Goal: Transaction & Acquisition: Subscribe to service/newsletter

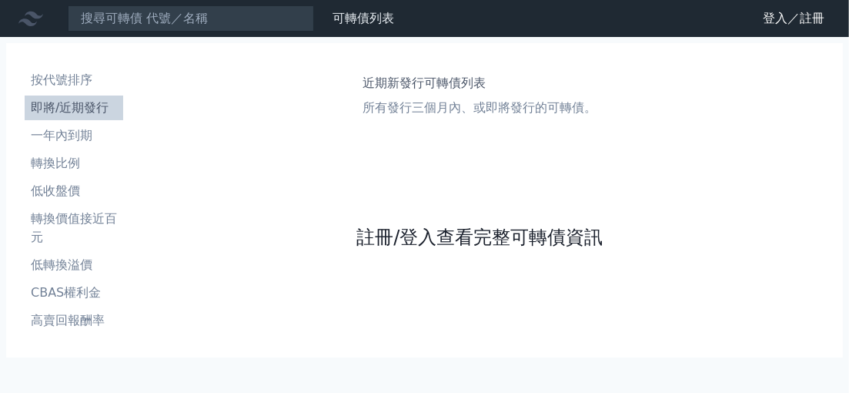
click at [477, 234] on link "註冊/登入查看完整可轉債資訊" at bounding box center [479, 237] width 246 height 25
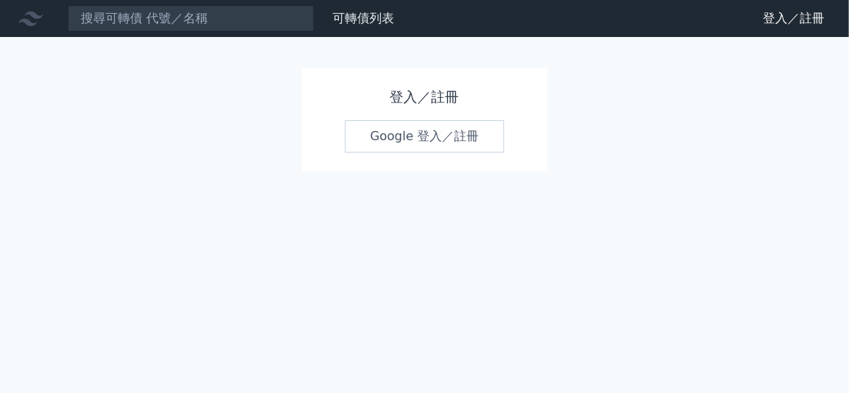
click at [443, 147] on link "Google 登入／註冊" at bounding box center [425, 136] width 160 height 32
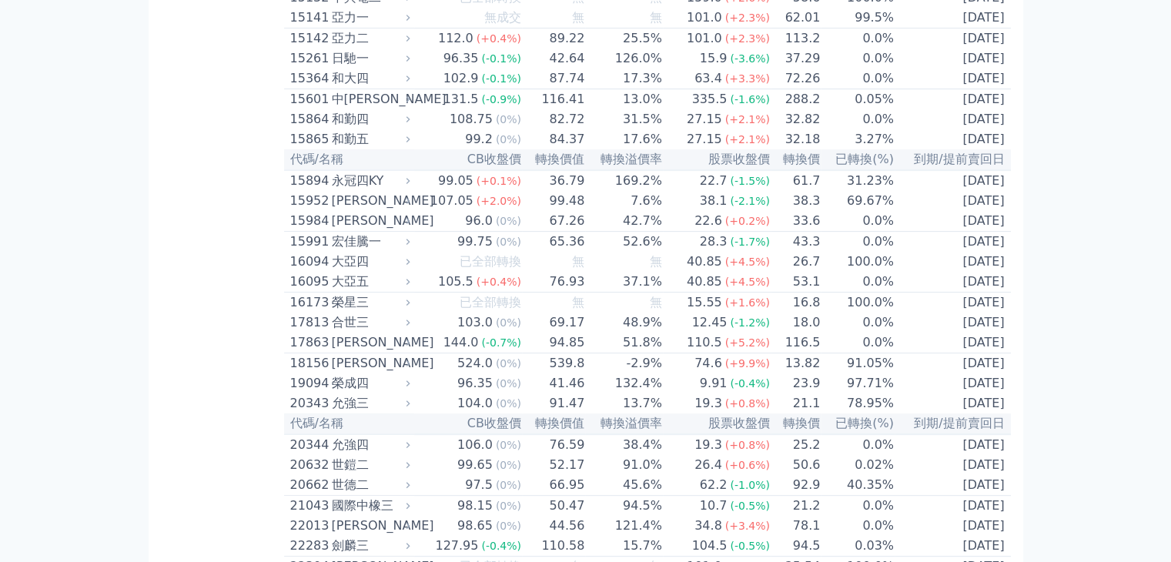
scroll to position [608, 0]
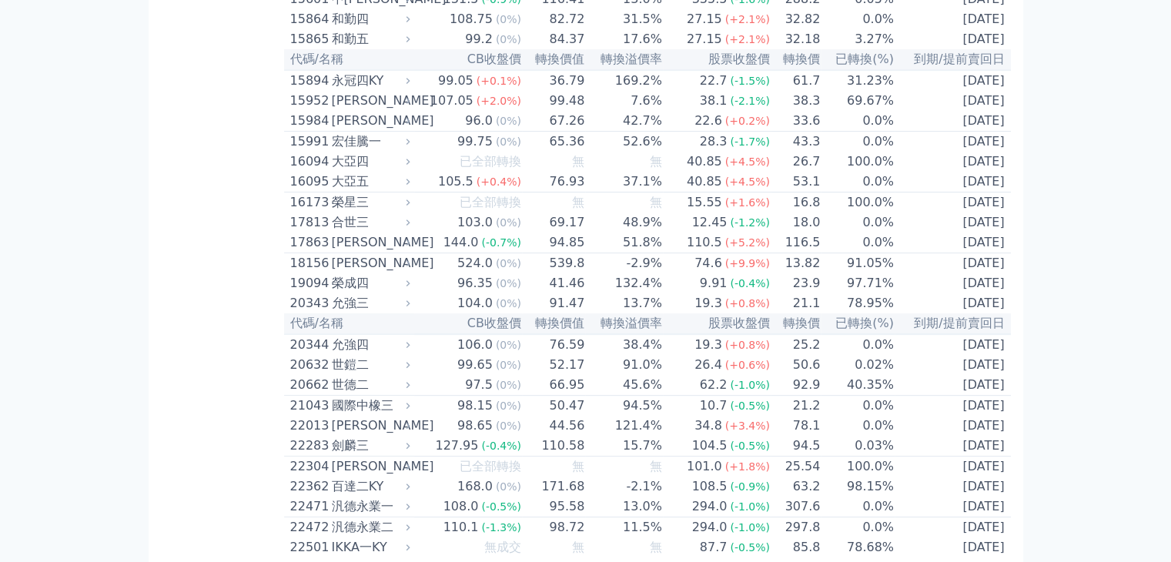
click at [670, 91] on td "22.7 (-1.5%)" at bounding box center [717, 80] width 108 height 21
